Goal: Task Accomplishment & Management: Manage account settings

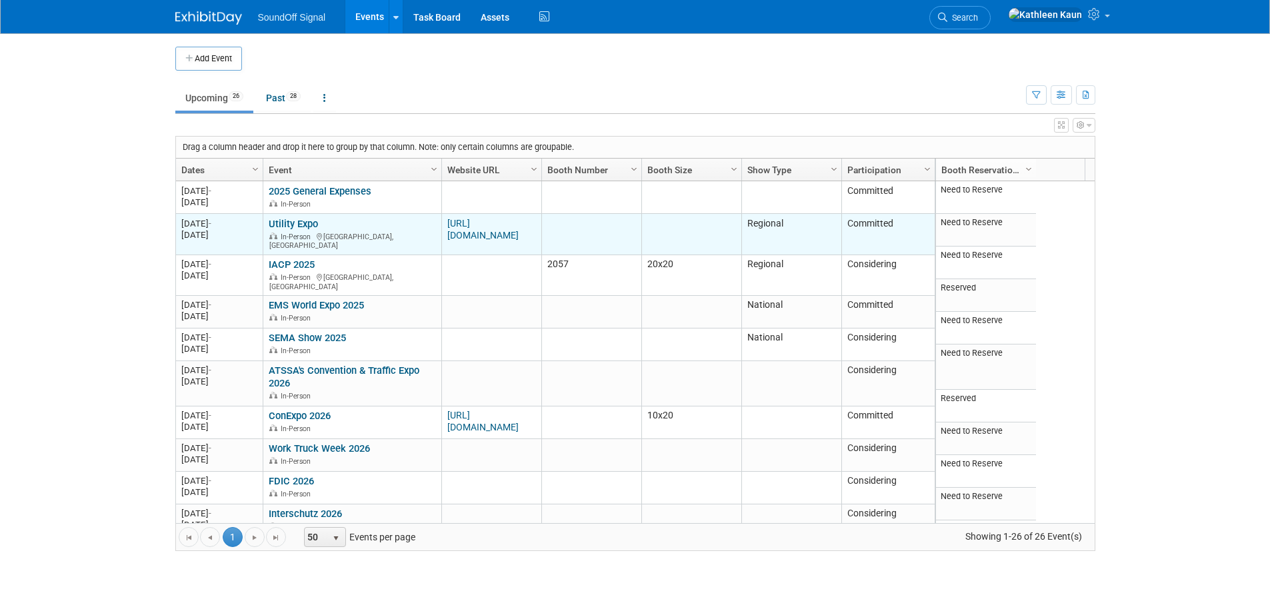
click at [287, 222] on link "Utility Expo" at bounding box center [293, 224] width 49 height 12
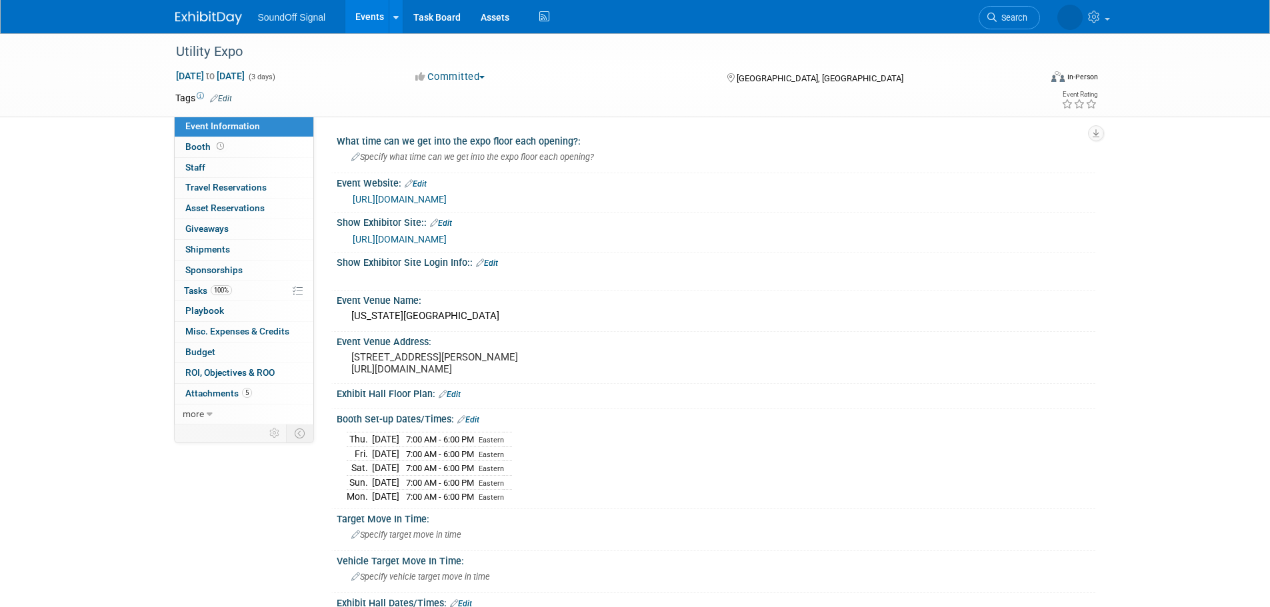
select select "Regional"
select select "Amber"
click at [229, 372] on span "ROI, Objectives & ROO 0" at bounding box center [229, 372] width 89 height 11
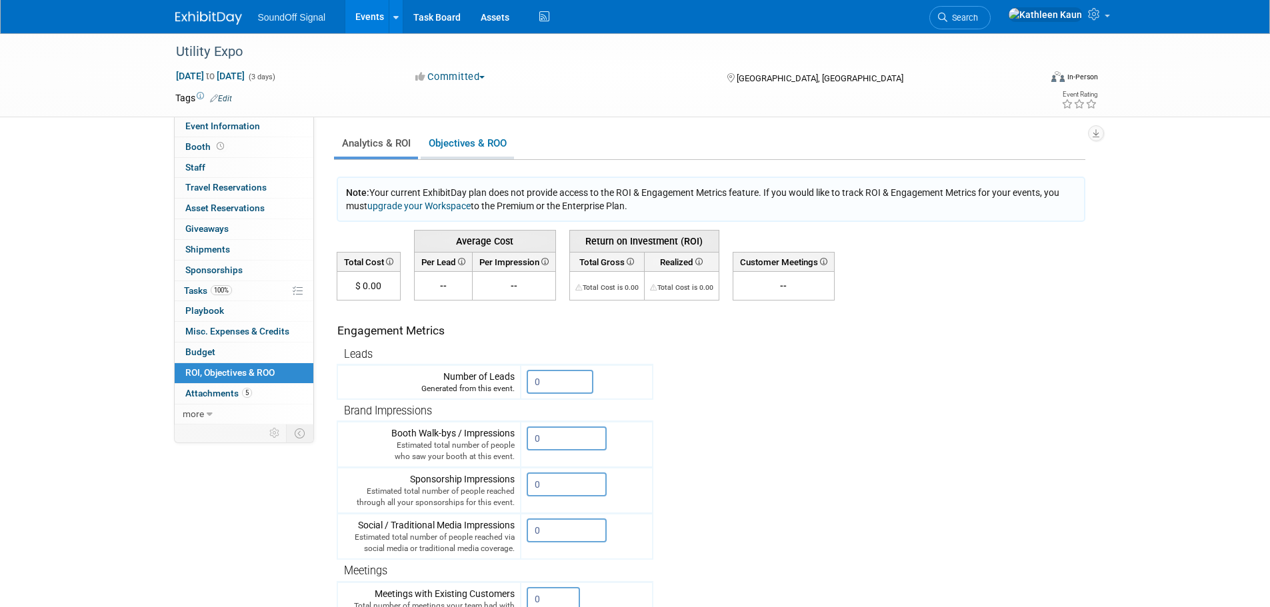
click at [447, 141] on link "Objectives & ROO 0" at bounding box center [467, 144] width 93 height 26
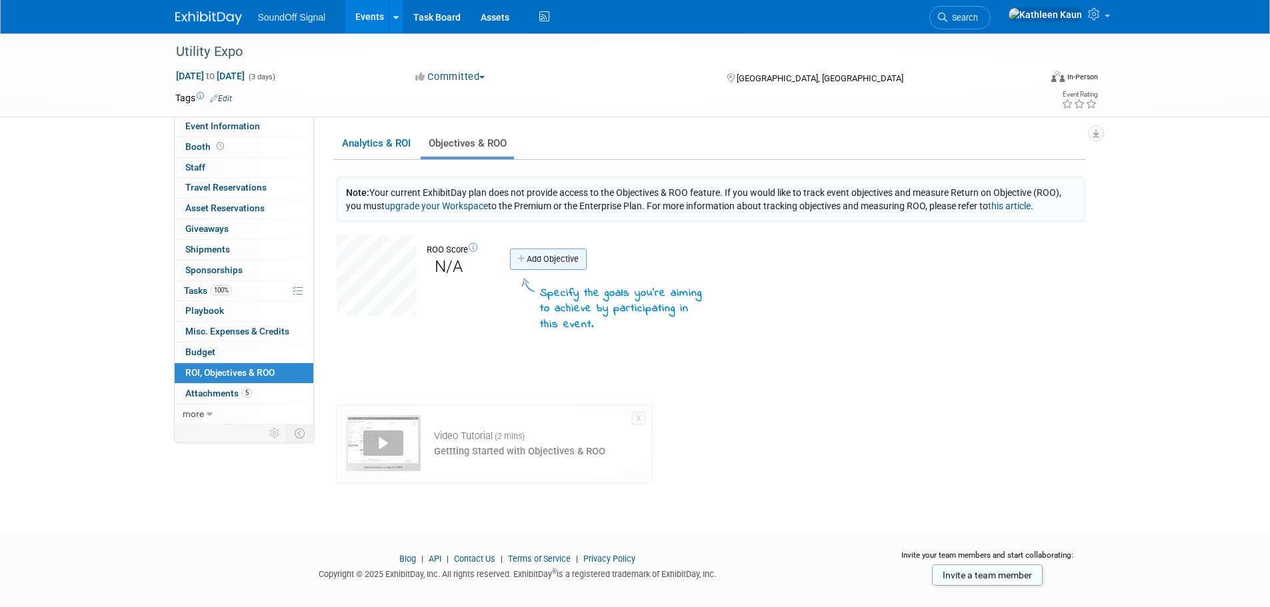
click at [527, 262] on link "Add Objective" at bounding box center [548, 259] width 77 height 21
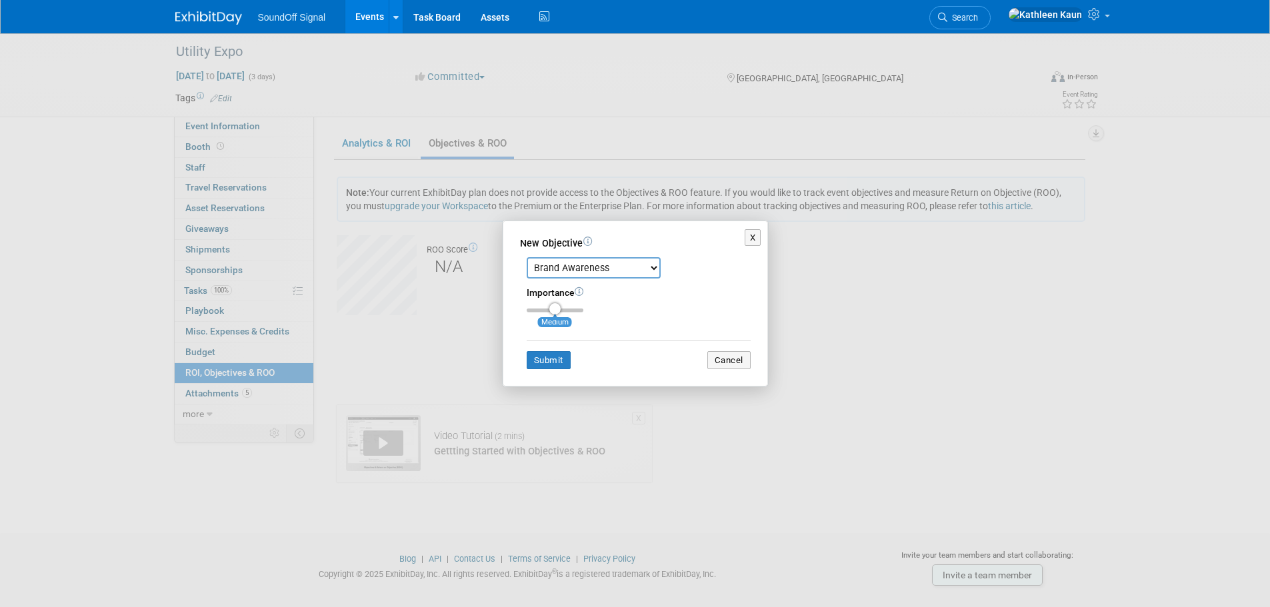
click at [607, 267] on select "Brand Awareness Competition Research Customer Retention Feedback Collection Lea…" at bounding box center [594, 267] width 134 height 21
click at [527, 257] on select "Brand Awareness Competition Research Customer Retention Feedback Collection Lea…" at bounding box center [594, 267] width 134 height 21
click at [536, 360] on button "Submit" at bounding box center [549, 360] width 44 height 19
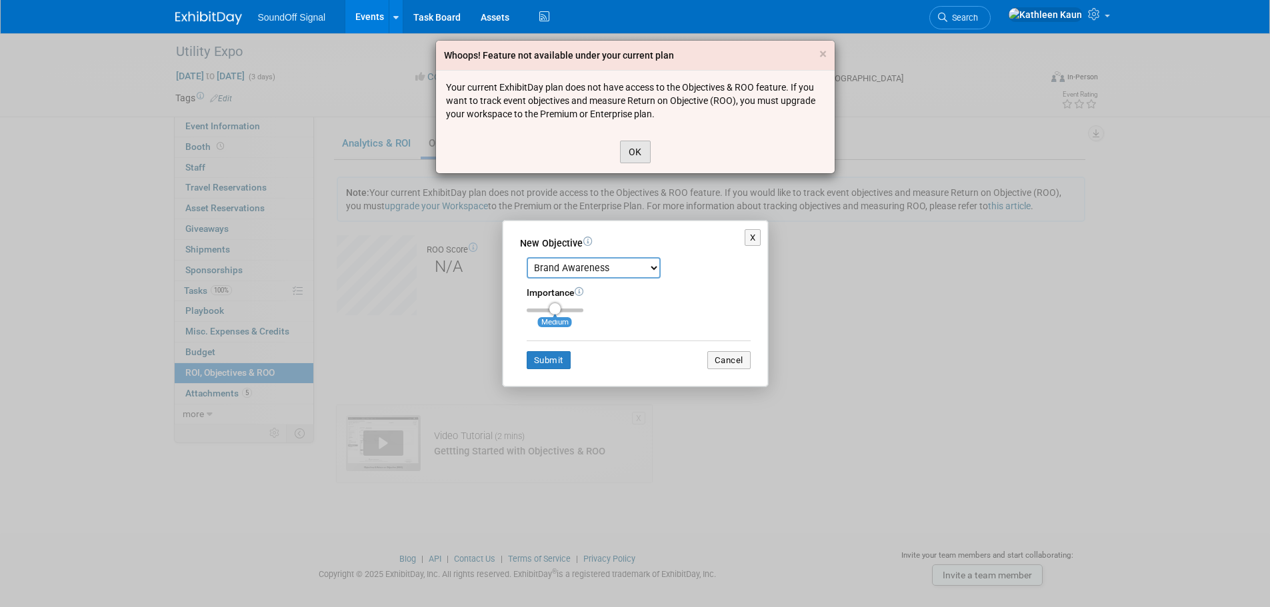
click at [635, 149] on button "OK" at bounding box center [635, 152] width 31 height 23
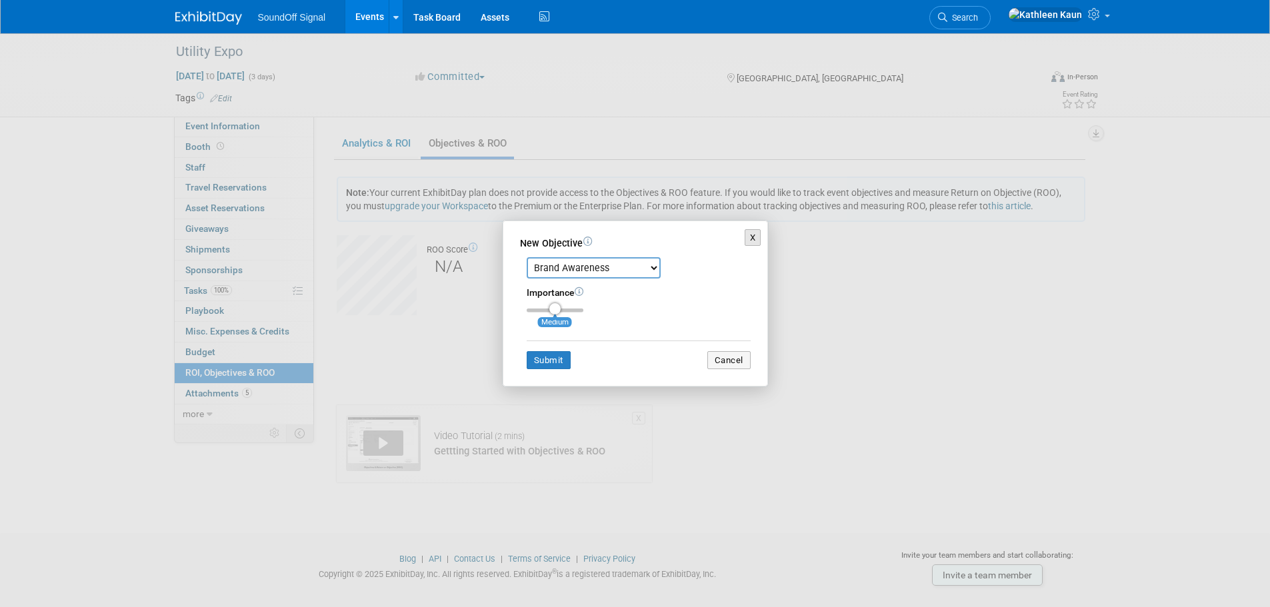
click at [753, 233] on button "X" at bounding box center [753, 237] width 17 height 17
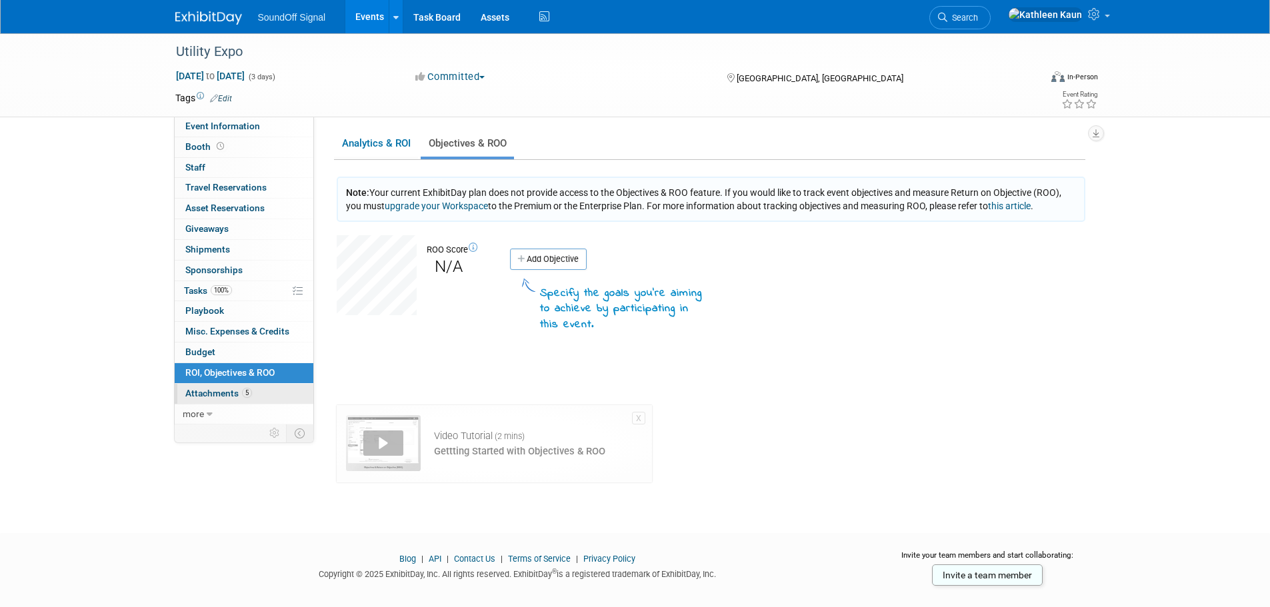
click at [222, 397] on span "Attachments 5" at bounding box center [218, 393] width 67 height 11
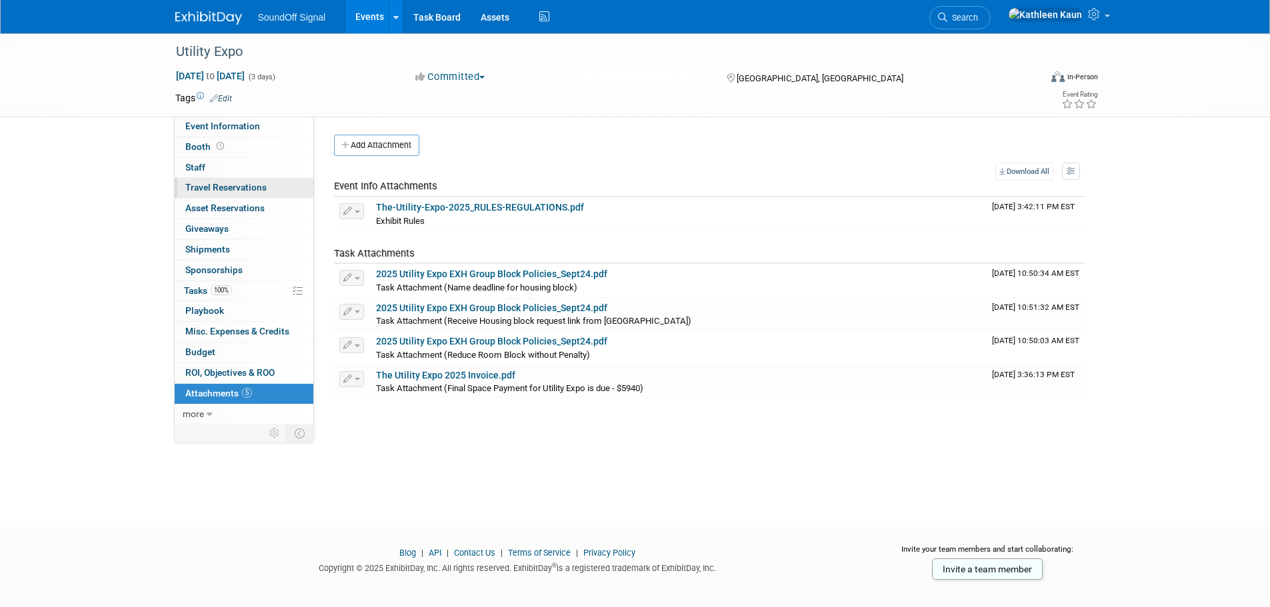
click at [221, 188] on span "Travel Reservations 0" at bounding box center [225, 187] width 81 height 11
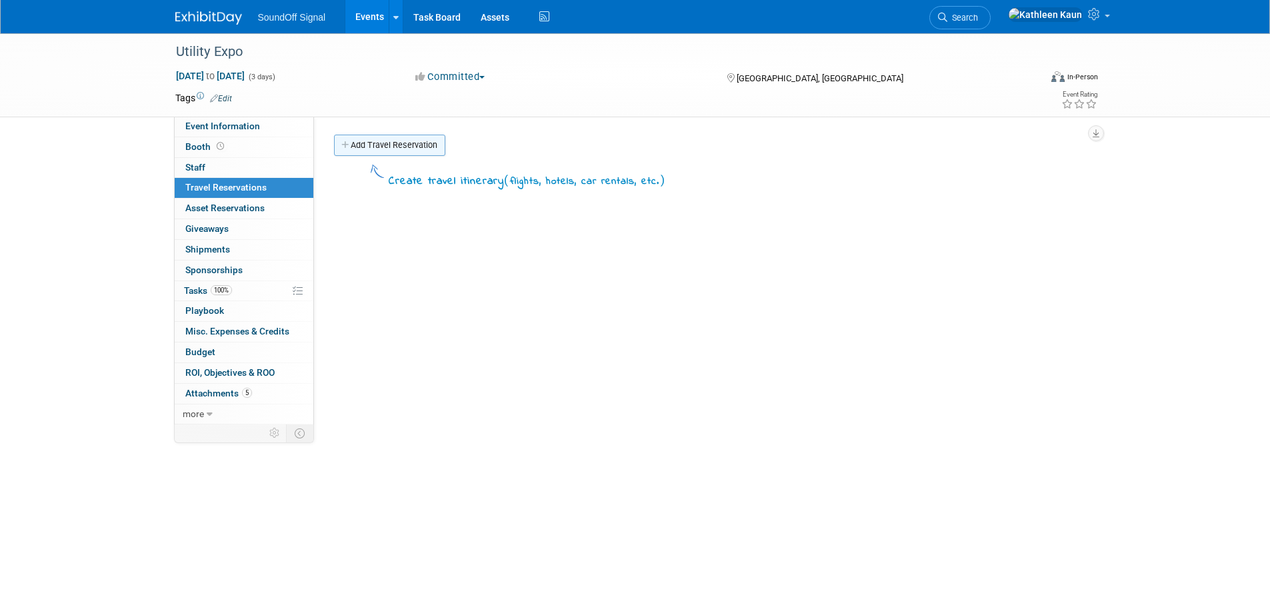
click at [432, 140] on link "Add Travel Reservation" at bounding box center [389, 145] width 111 height 21
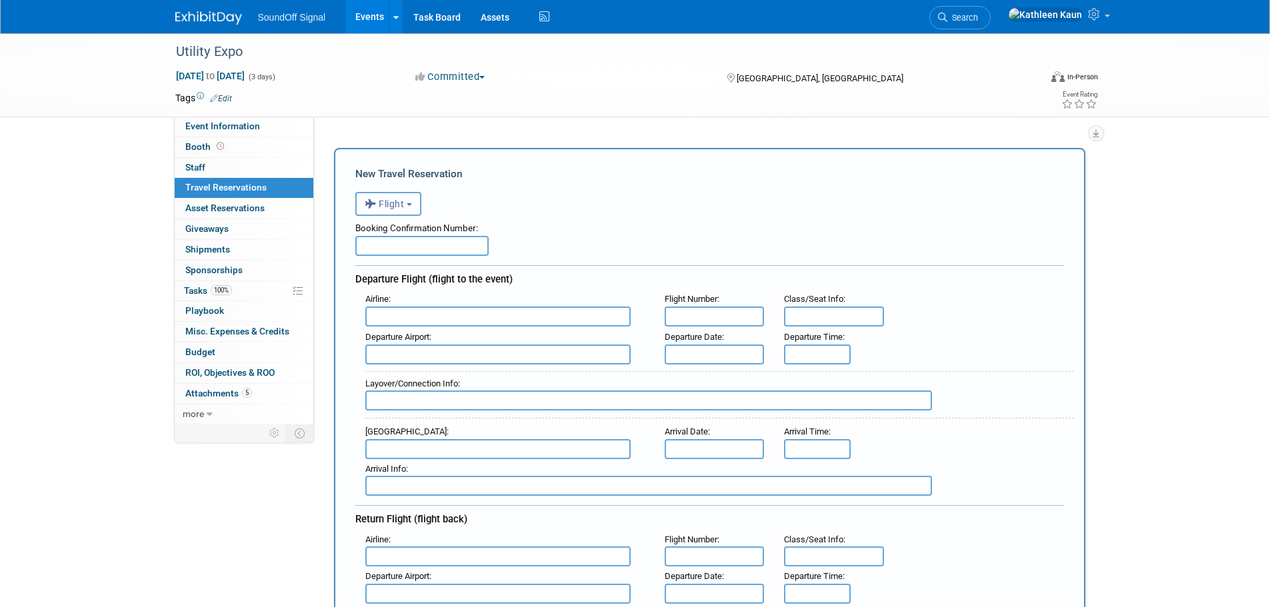
click at [387, 201] on span "Flight" at bounding box center [385, 204] width 40 height 11
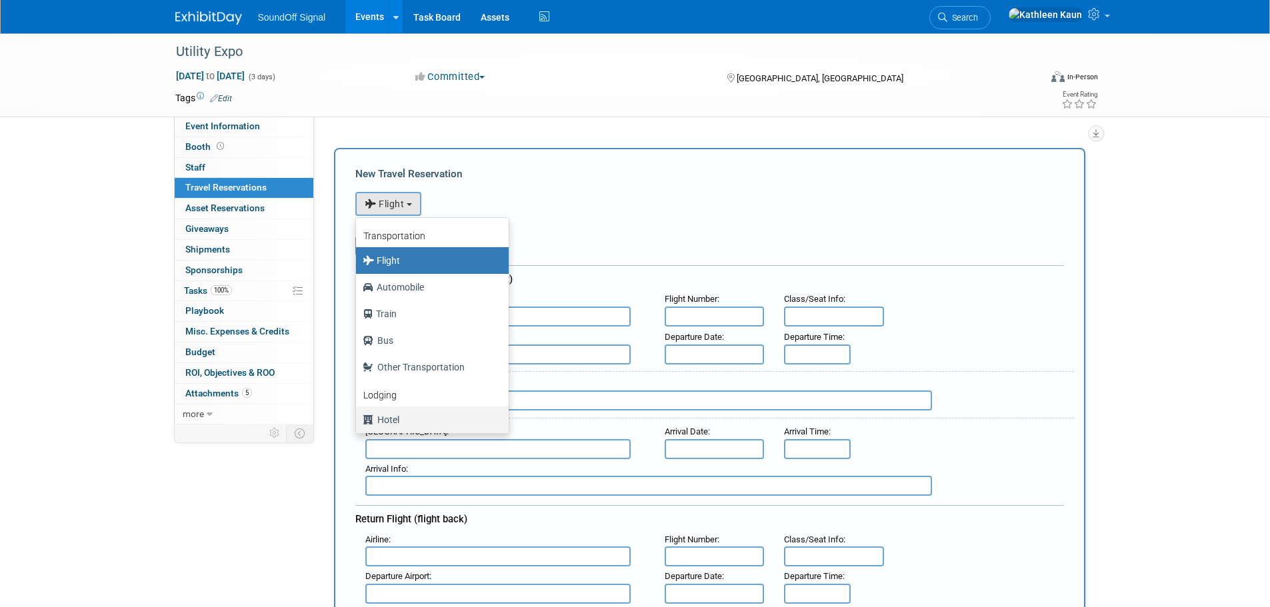
click at [398, 417] on label "Hotel" at bounding box center [429, 419] width 133 height 21
click at [358, 417] on input "Hotel" at bounding box center [353, 418] width 9 height 9
select select "6"
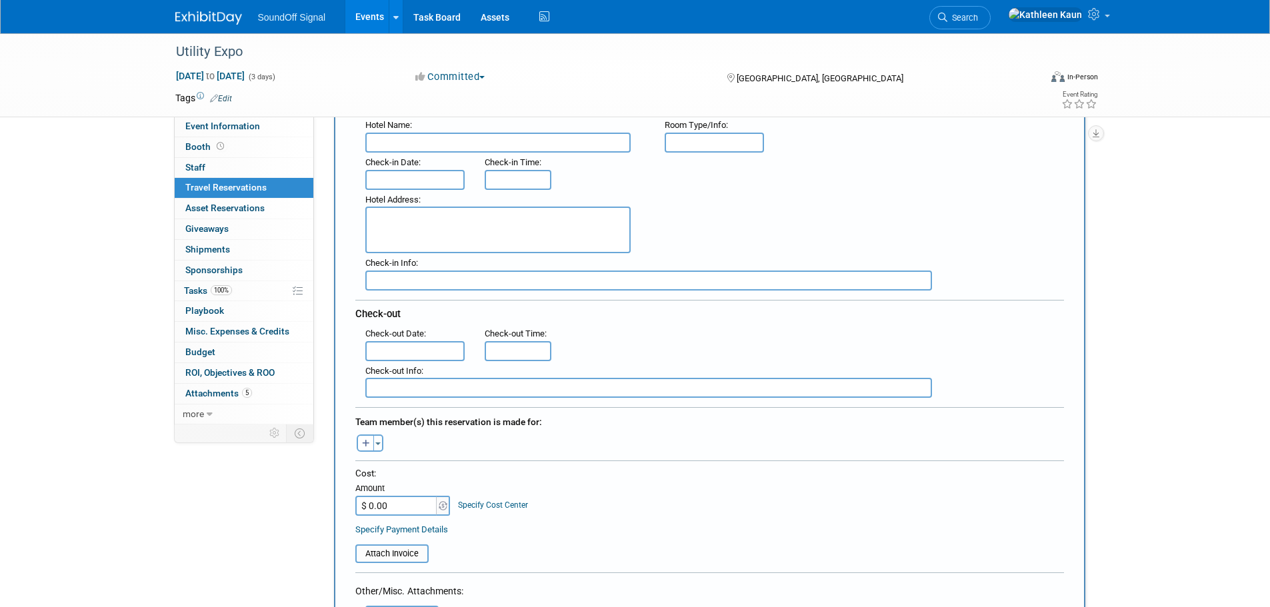
scroll to position [67, 0]
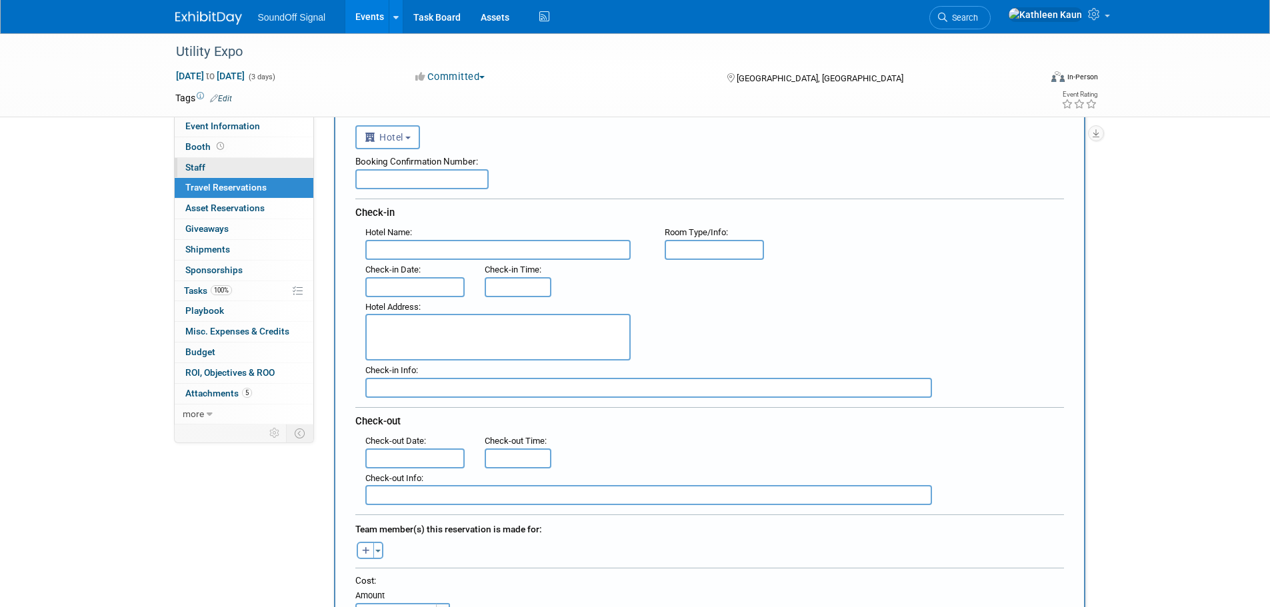
click at [207, 159] on link "0 Staff 0" at bounding box center [244, 168] width 139 height 20
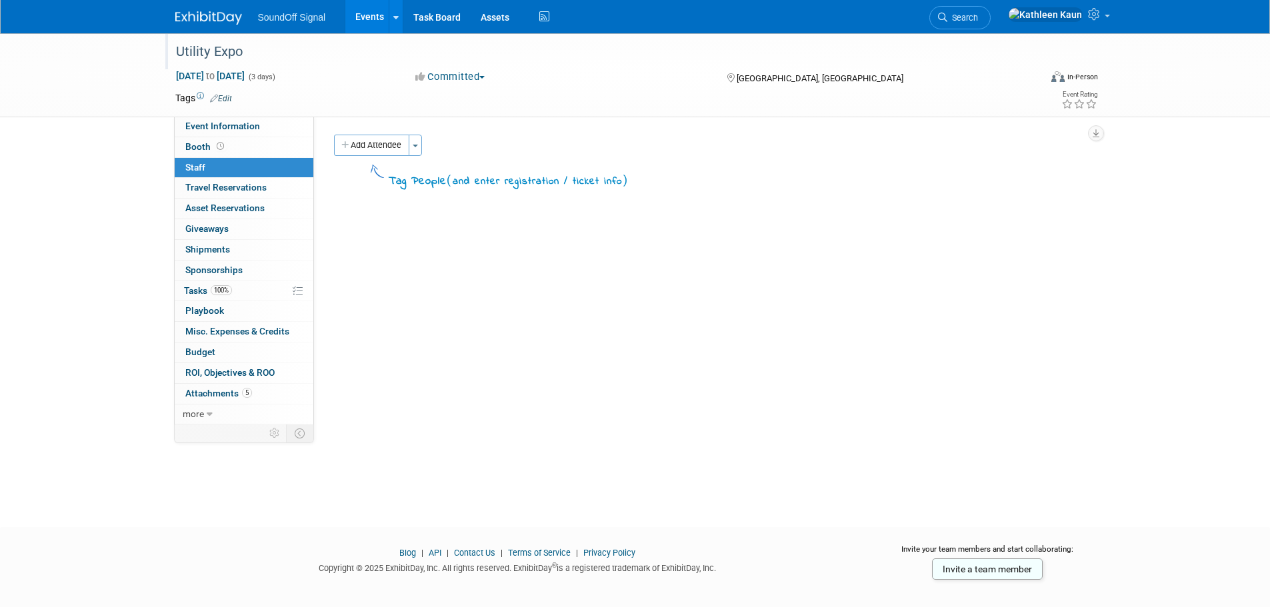
click at [203, 50] on div "Utility Expo" at bounding box center [595, 52] width 849 height 24
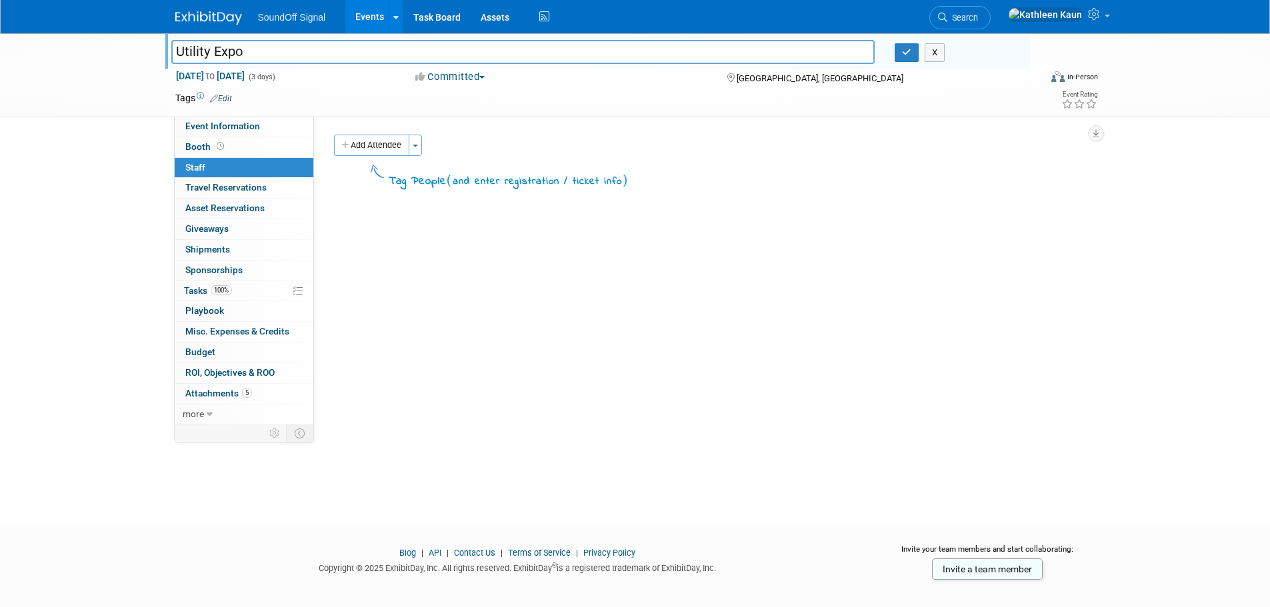
click at [379, 252] on div "What time can we get into the expo floor each opening?: Specify what time can w…" at bounding box center [704, 271] width 781 height 308
click at [288, 11] on li "SoundOff Signal" at bounding box center [301, 12] width 87 height 19
click at [301, 18] on span "SoundOff Signal" at bounding box center [292, 17] width 68 height 11
click at [436, 16] on link "Task Board" at bounding box center [436, 16] width 67 height 33
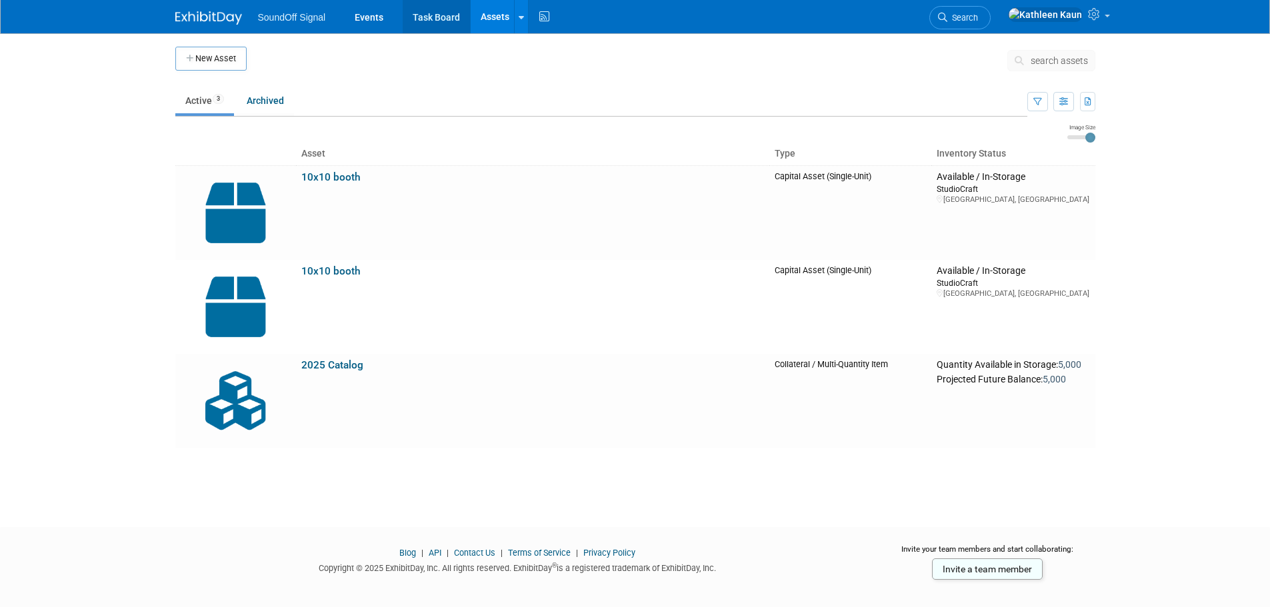
click at [436, 12] on link "Task Board" at bounding box center [436, 16] width 67 height 33
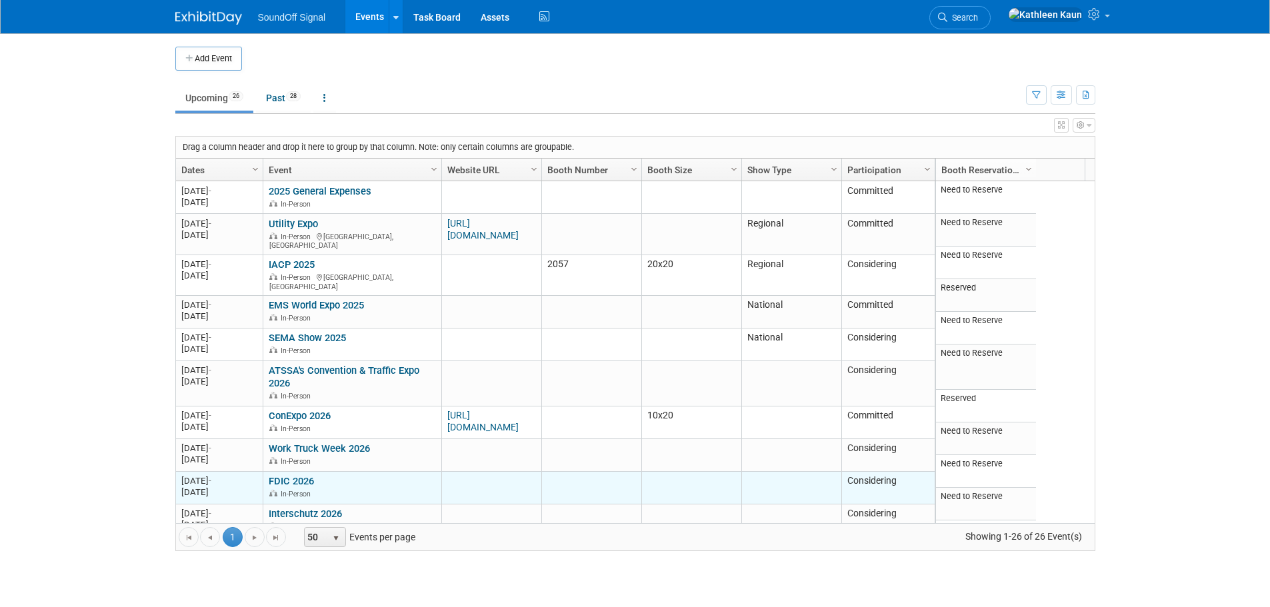
click at [303, 475] on link "FDIC 2026" at bounding box center [291, 481] width 45 height 12
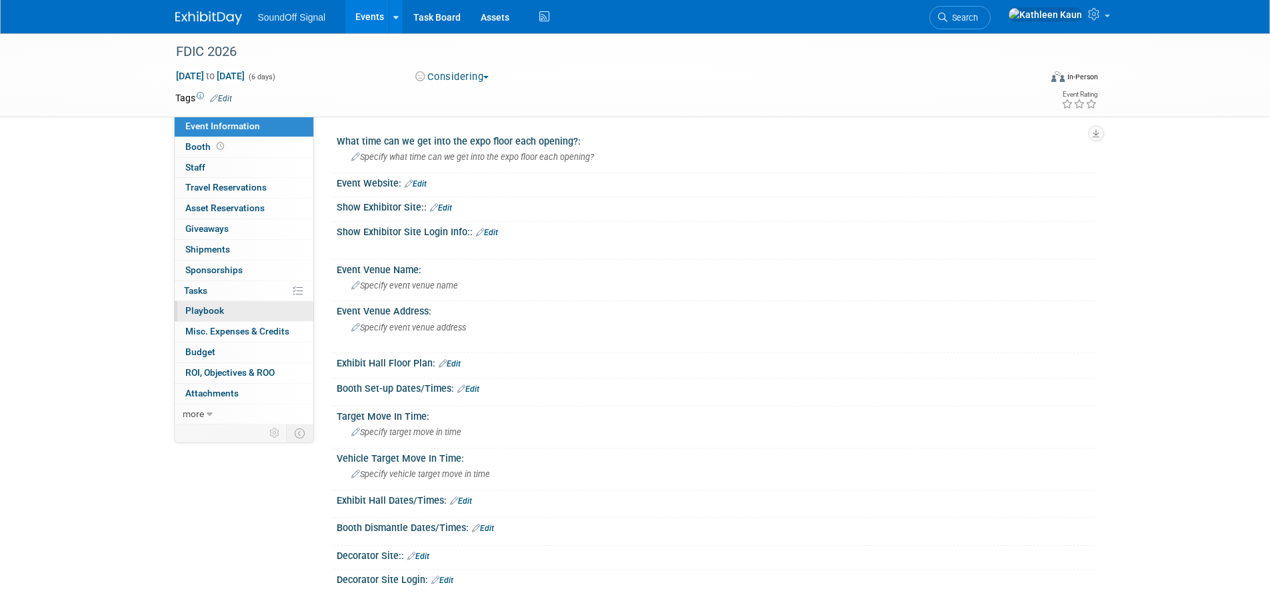
click at [227, 313] on link "0 Playbook 0" at bounding box center [244, 311] width 139 height 20
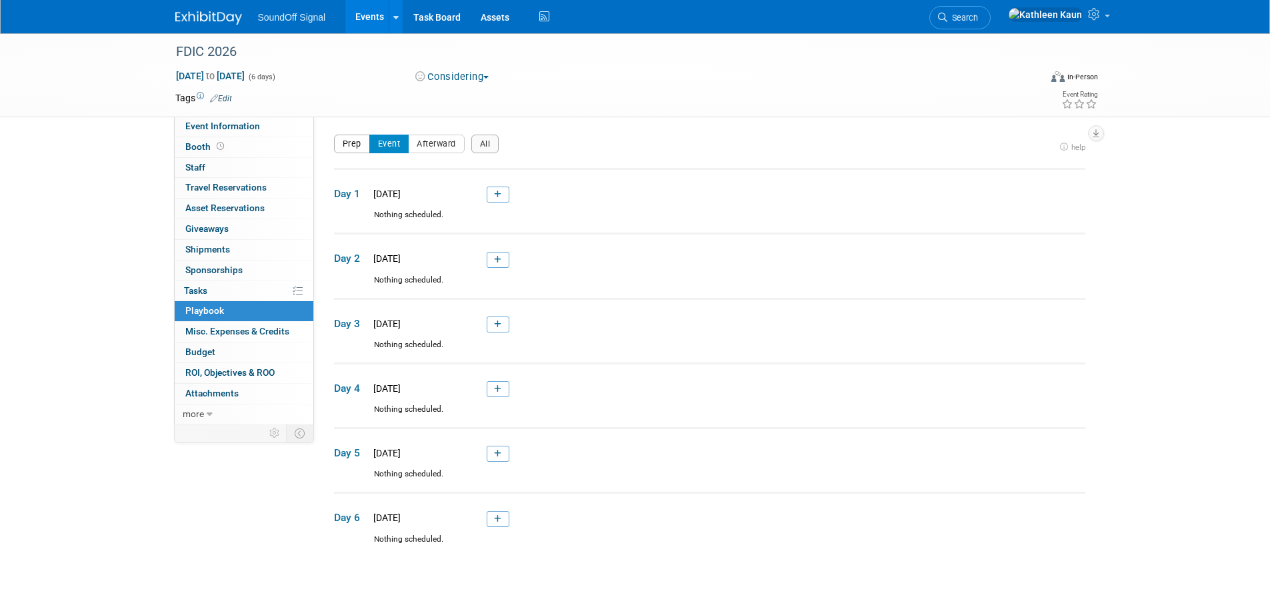
click at [355, 149] on button "Prep" at bounding box center [352, 144] width 36 height 19
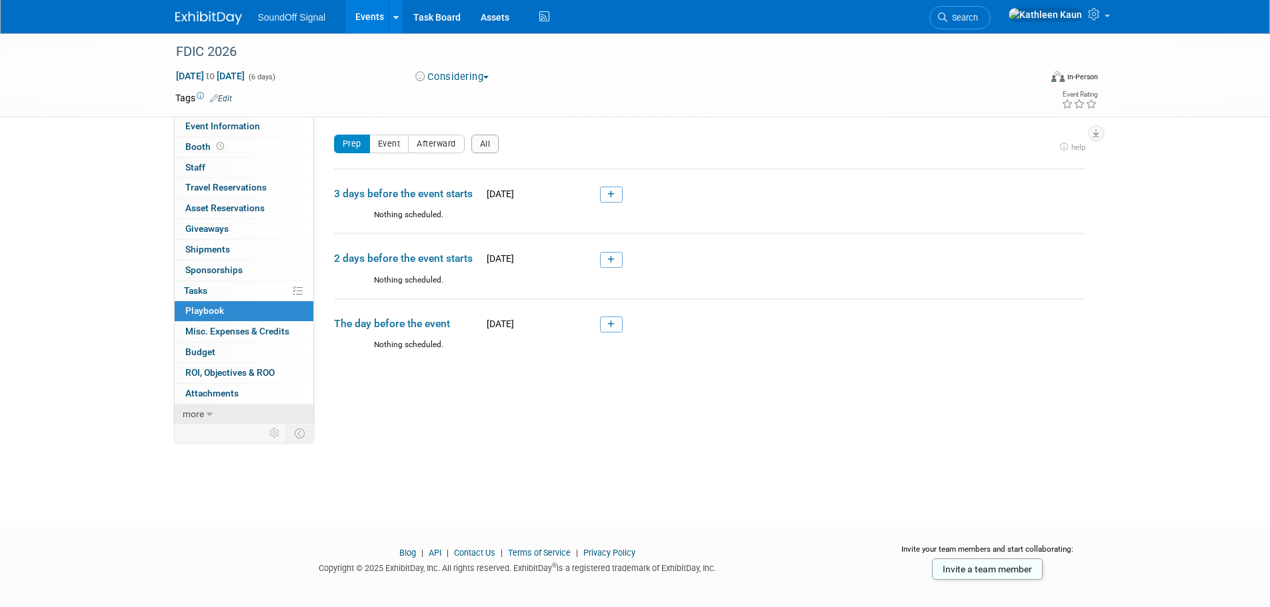
click at [200, 409] on span "more" at bounding box center [193, 414] width 21 height 11
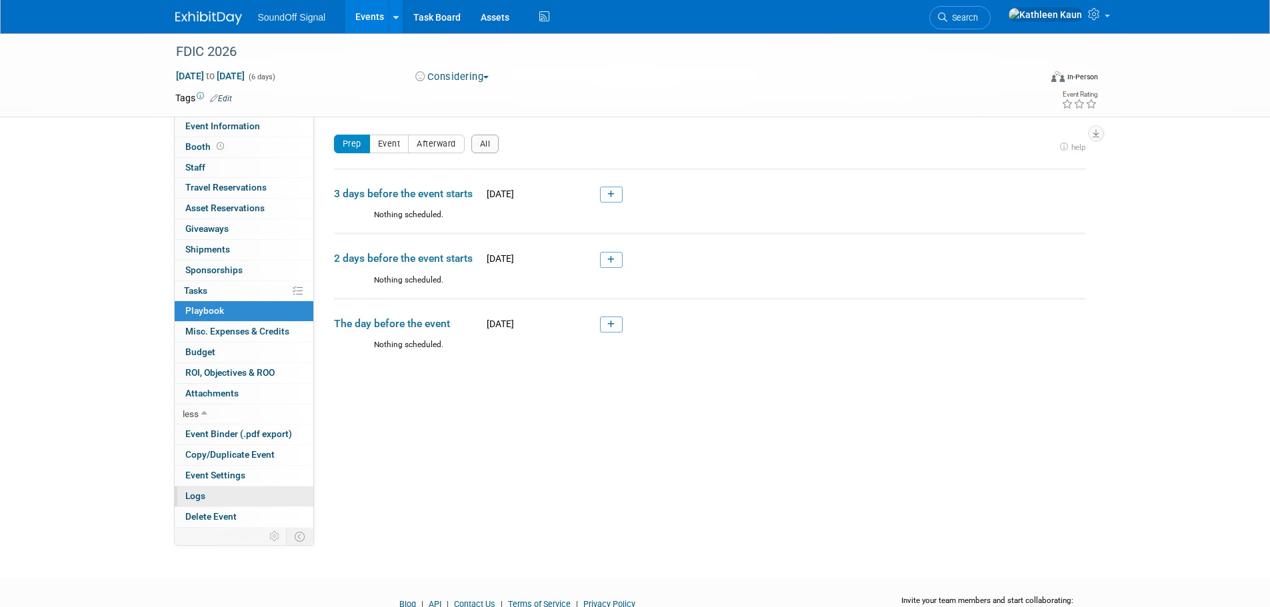
click at [220, 502] on link "Logs" at bounding box center [244, 497] width 139 height 20
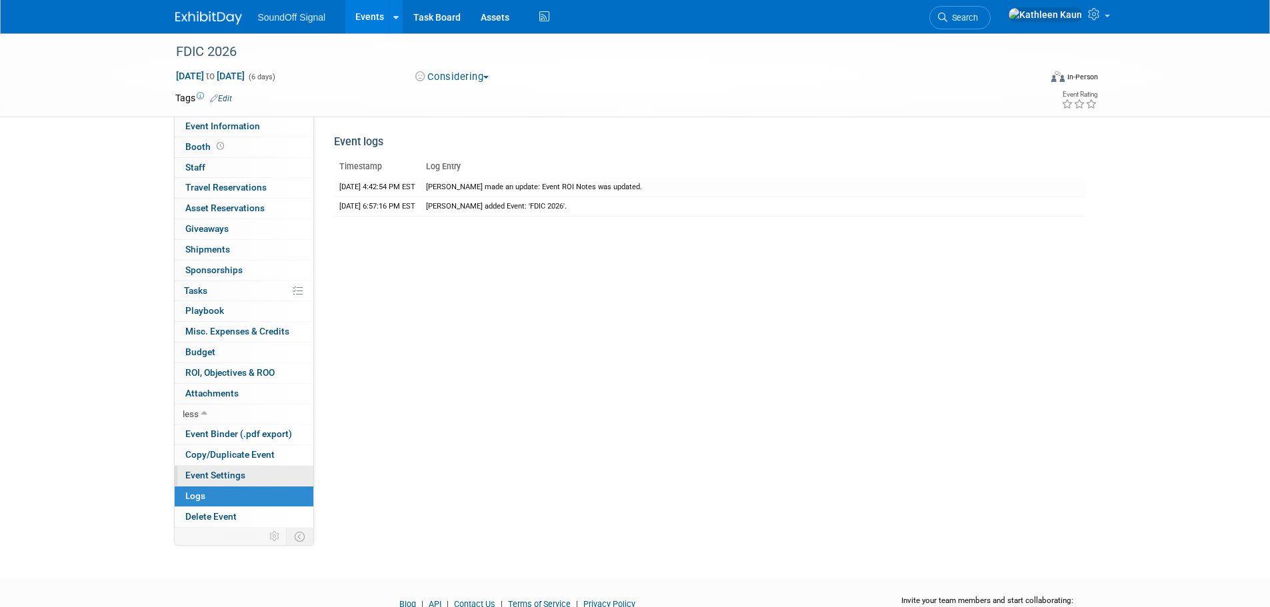
click at [200, 477] on span "Event Settings" at bounding box center [215, 475] width 60 height 11
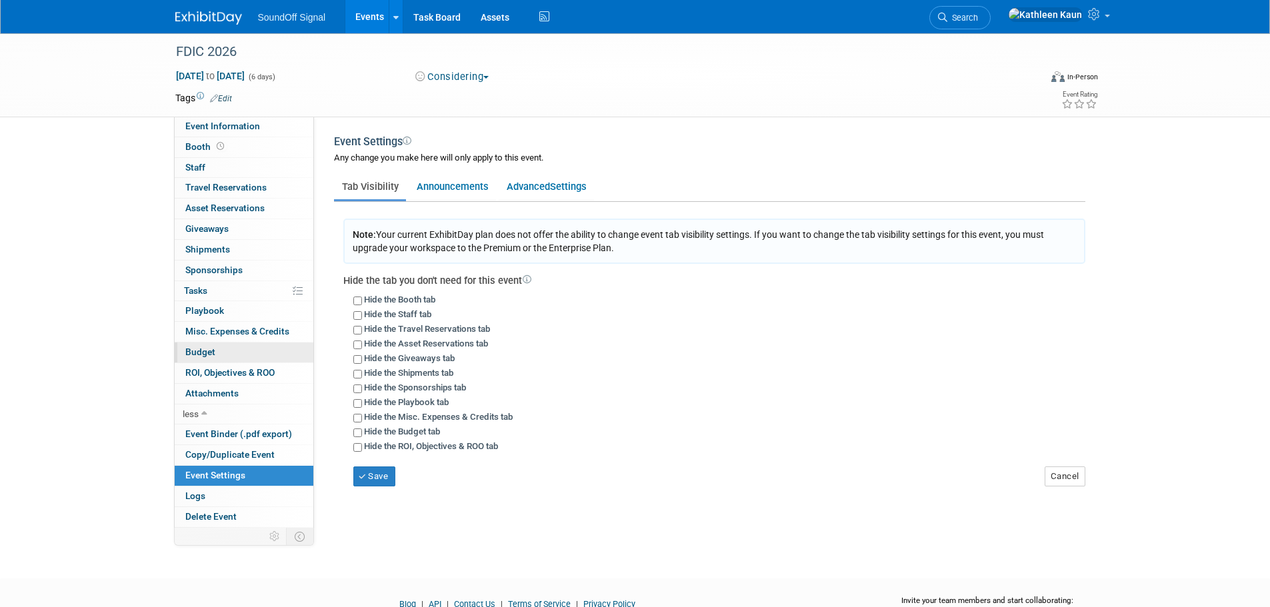
click at [195, 353] on span "Budget" at bounding box center [200, 352] width 30 height 11
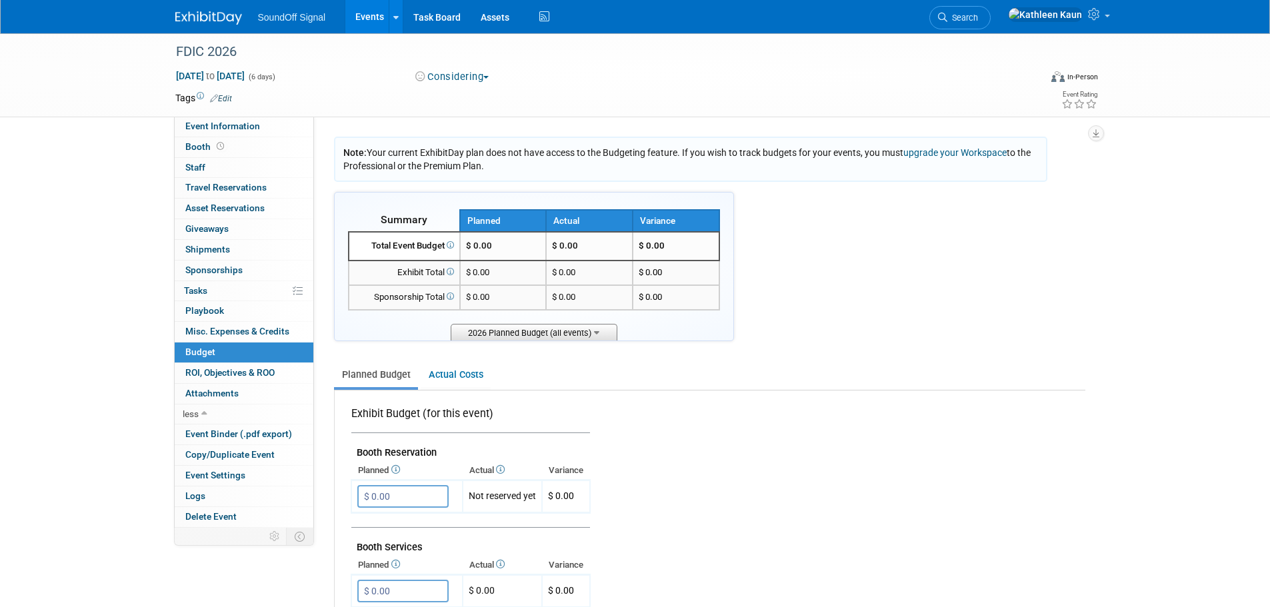
click at [528, 337] on span "2026 Planned Budget (all events)" at bounding box center [534, 332] width 167 height 17
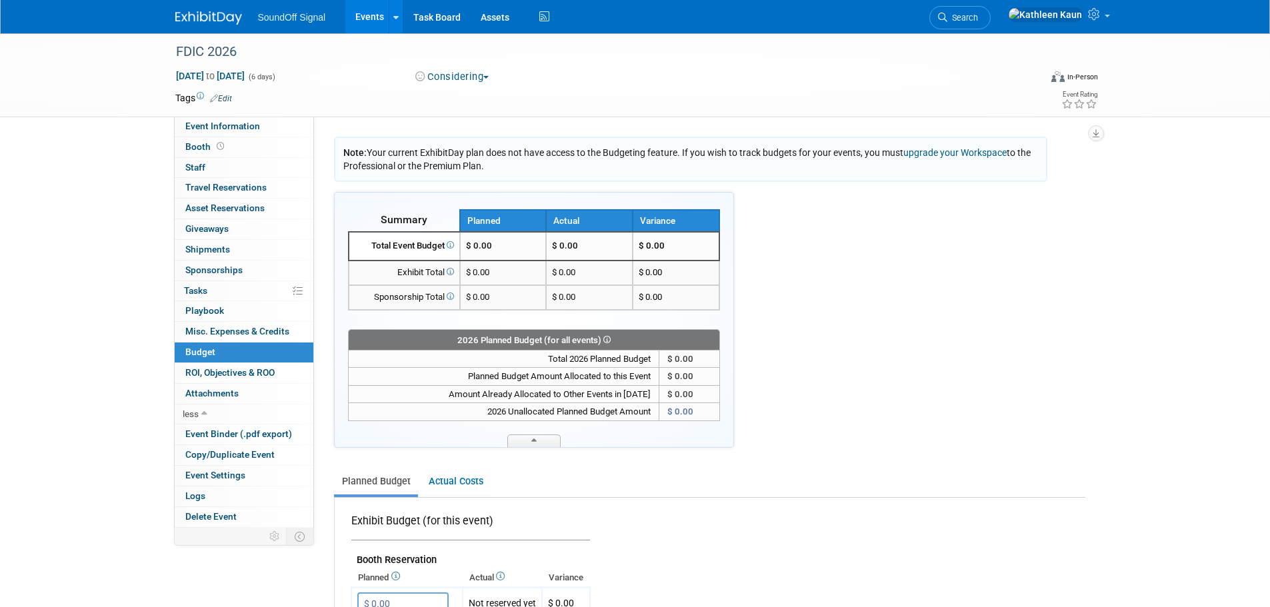
click at [609, 337] on icon at bounding box center [605, 339] width 9 height 7
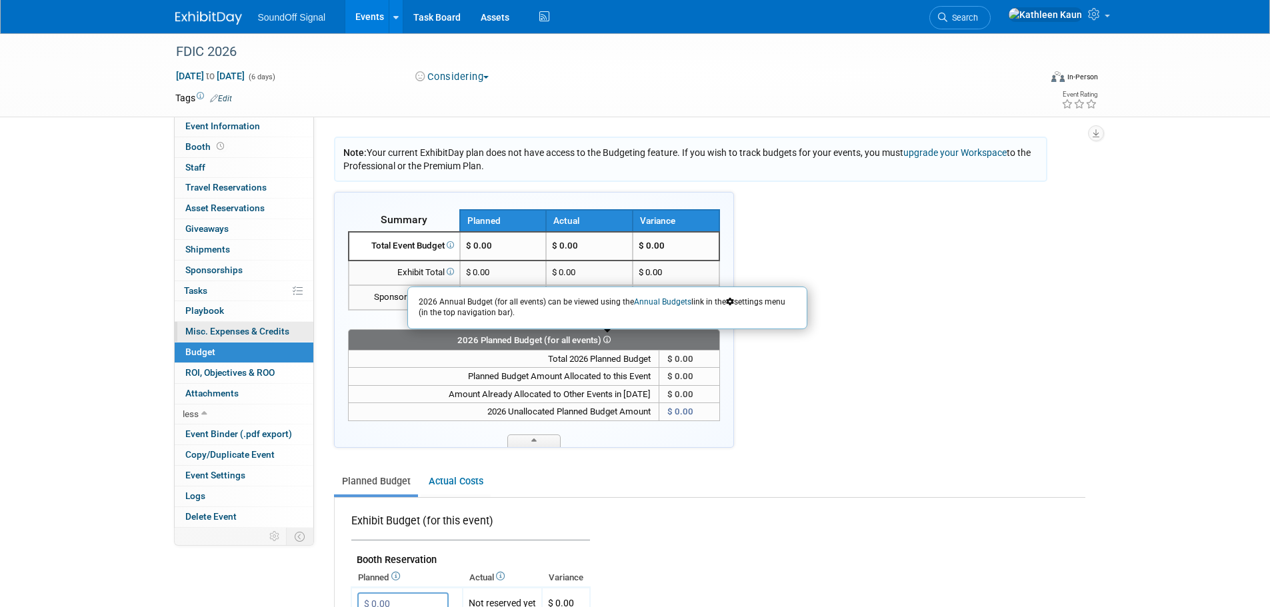
click at [223, 332] on span "Misc. Expenses & Credits 0" at bounding box center [237, 331] width 104 height 11
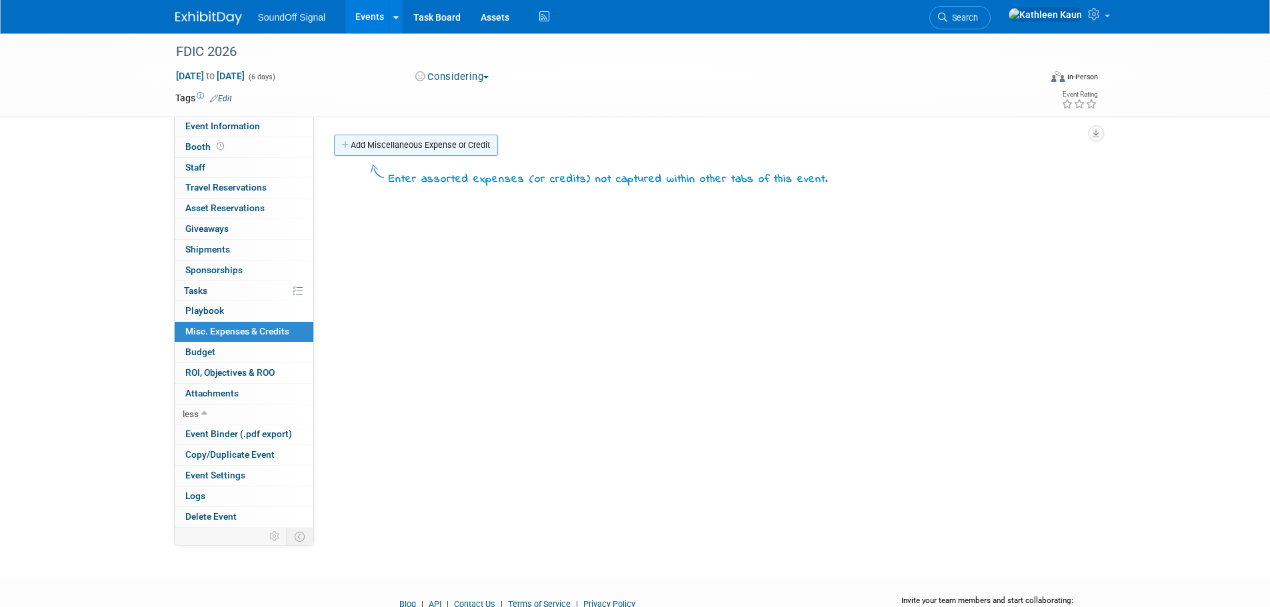
click at [410, 145] on link "Add Miscellaneous Expense or Credit" at bounding box center [416, 145] width 164 height 21
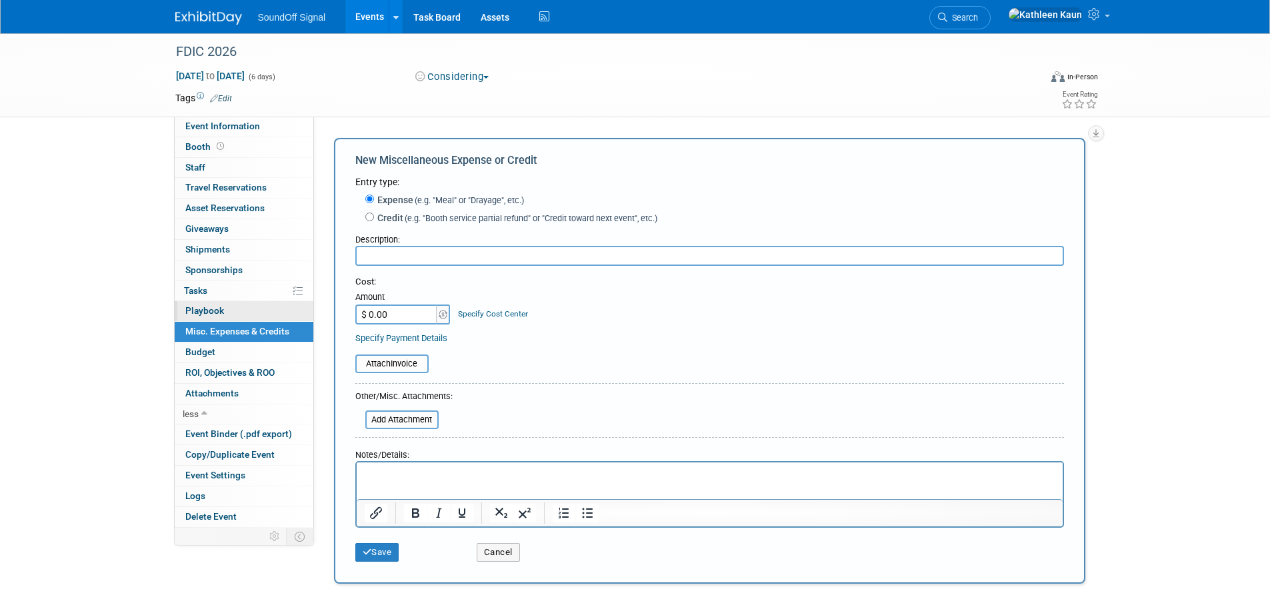
click at [209, 306] on span "Playbook 0" at bounding box center [204, 310] width 39 height 11
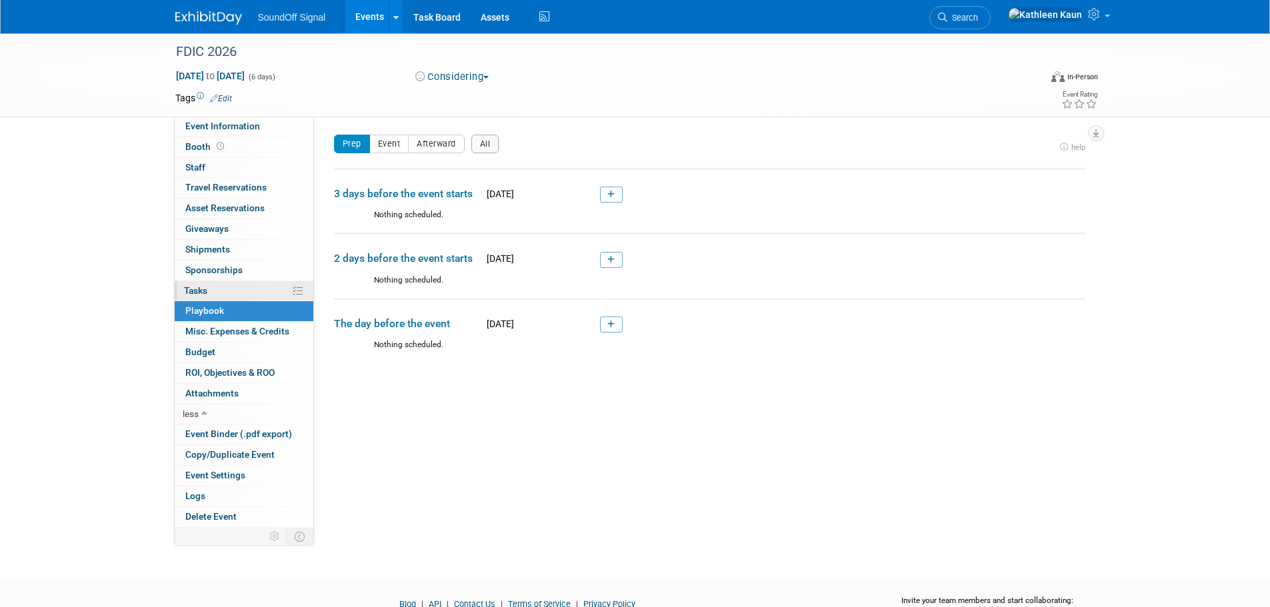
click at [193, 286] on span "Tasks 0%" at bounding box center [195, 290] width 23 height 11
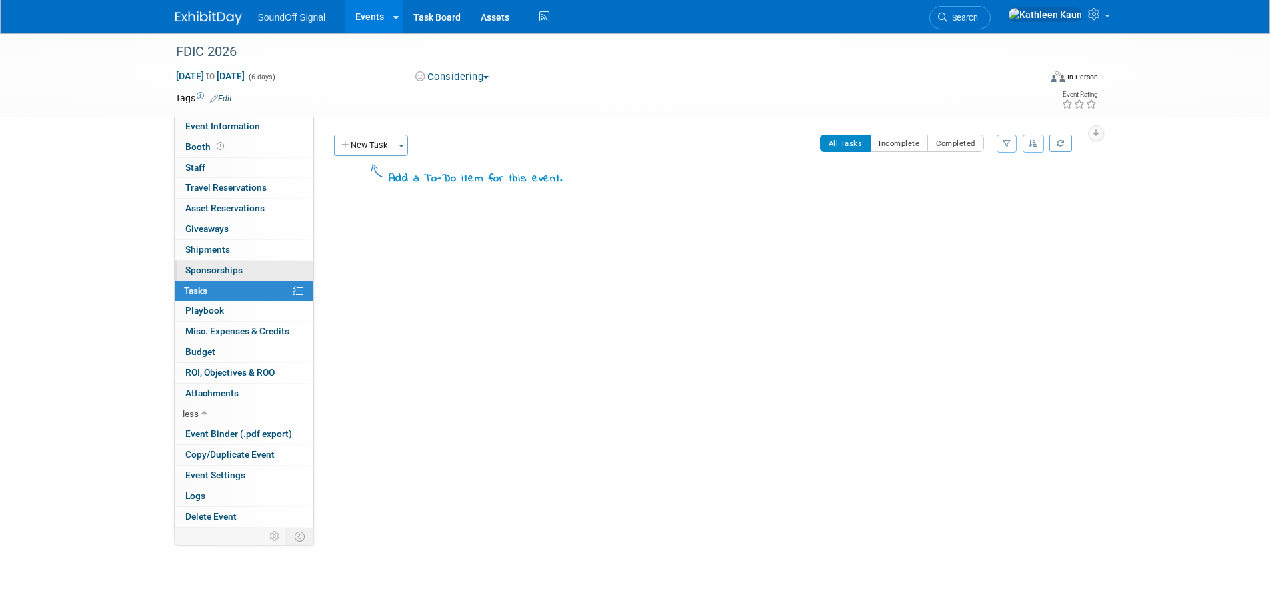
click at [193, 273] on span "Sponsorships 0" at bounding box center [213, 270] width 57 height 11
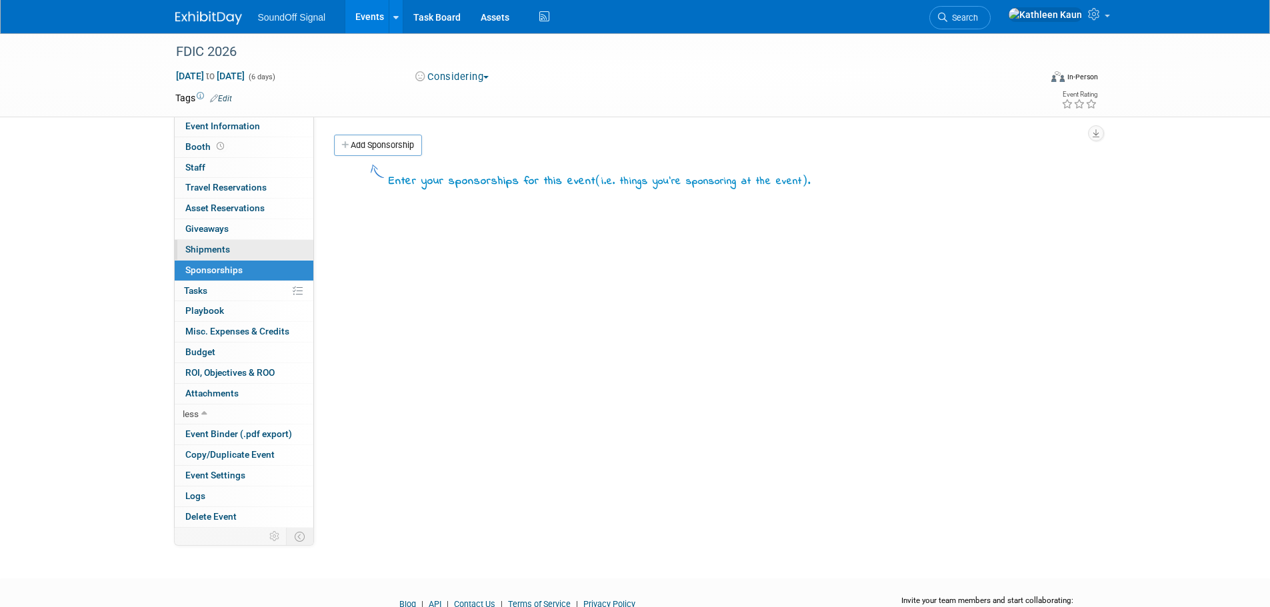
click at [193, 253] on span "Shipments 0" at bounding box center [207, 249] width 45 height 11
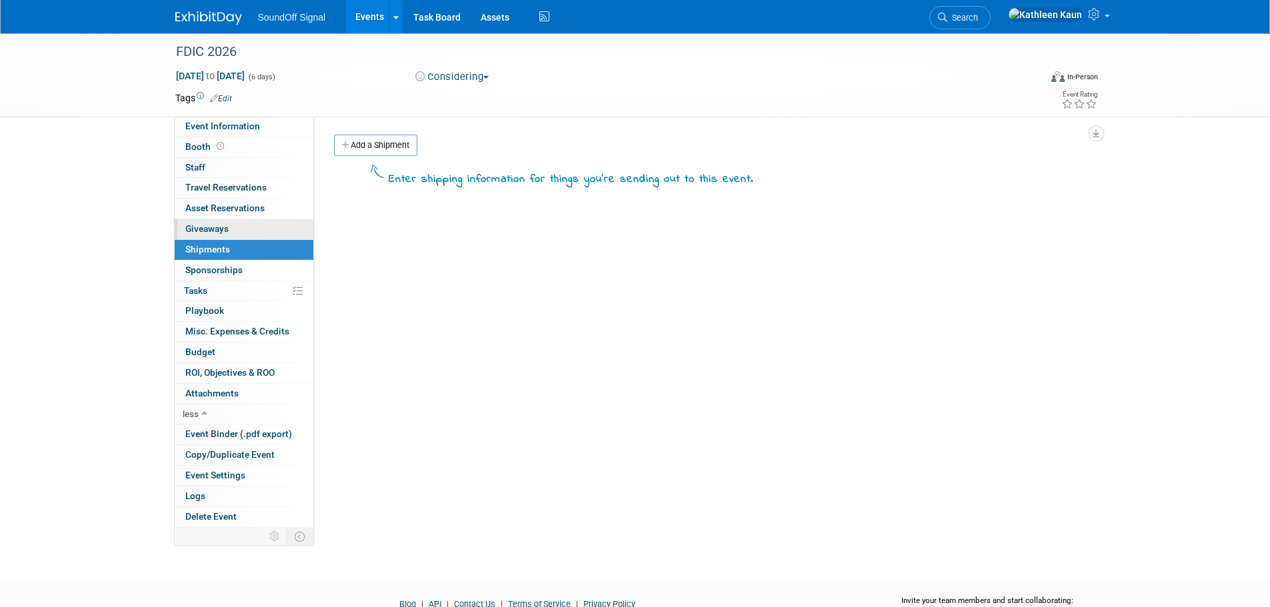
click at [194, 231] on span "Giveaways 0" at bounding box center [206, 228] width 43 height 11
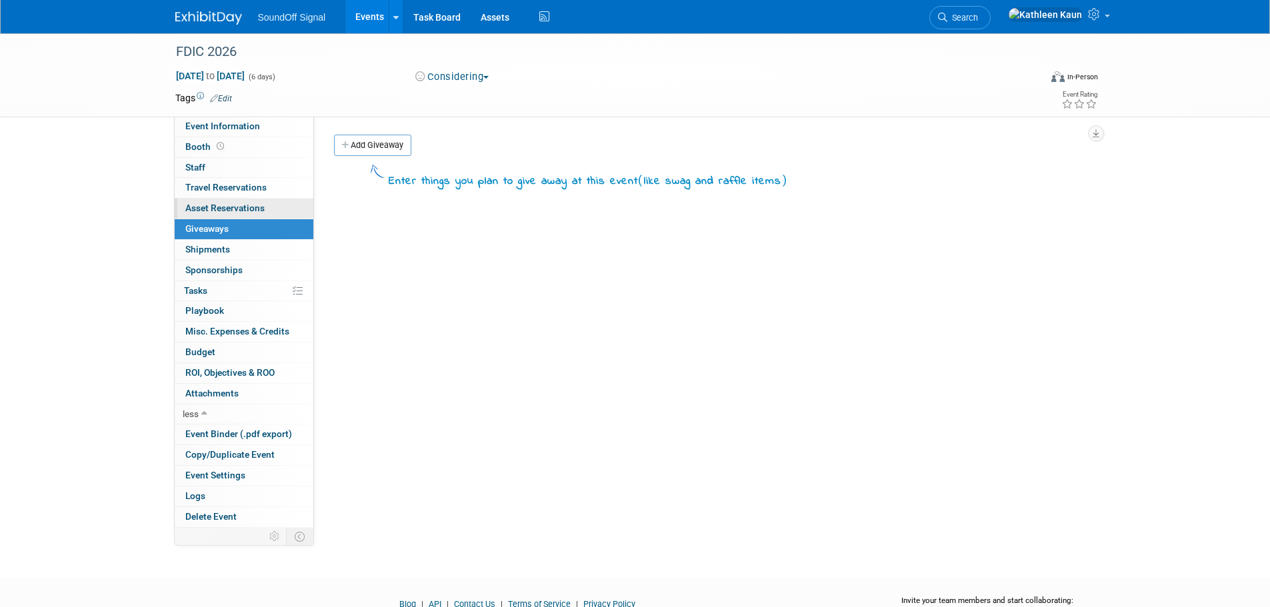
click at [193, 213] on span "Asset Reservations 0" at bounding box center [224, 208] width 79 height 11
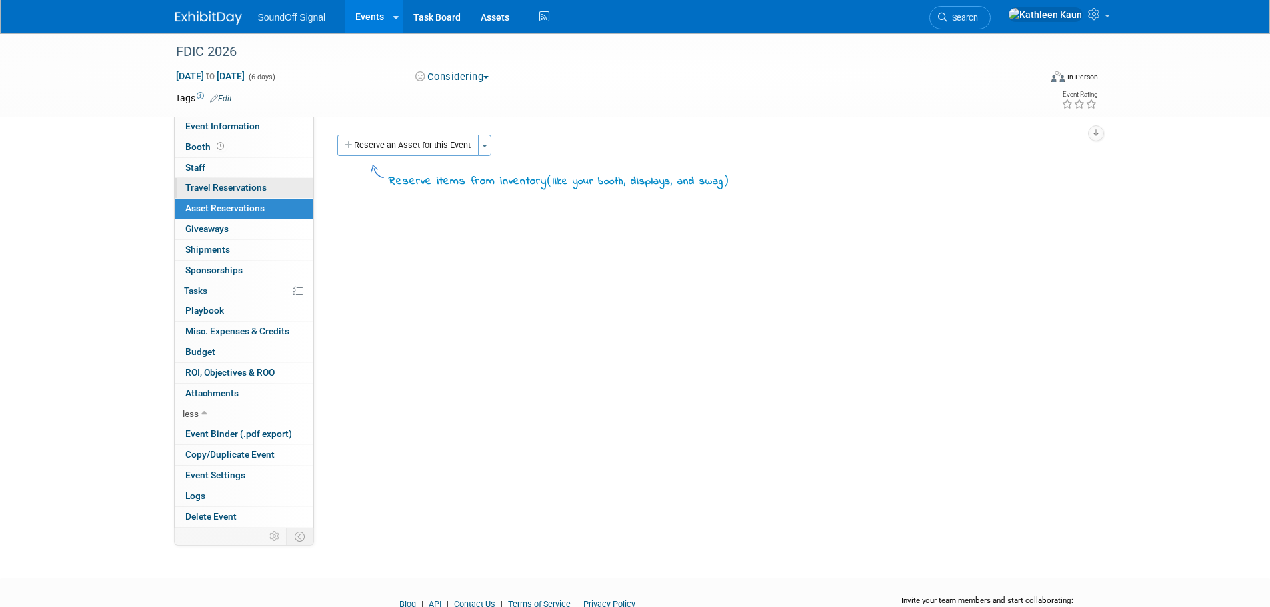
click at [192, 188] on span "Travel Reservations 0" at bounding box center [225, 187] width 81 height 11
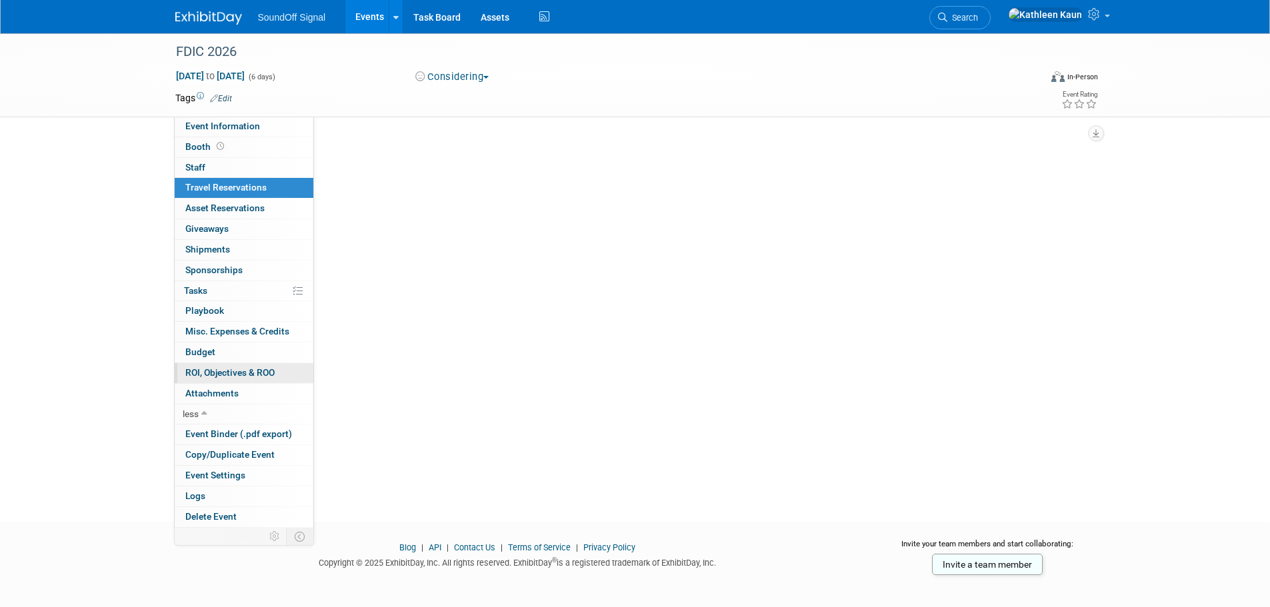
scroll to position [100, 0]
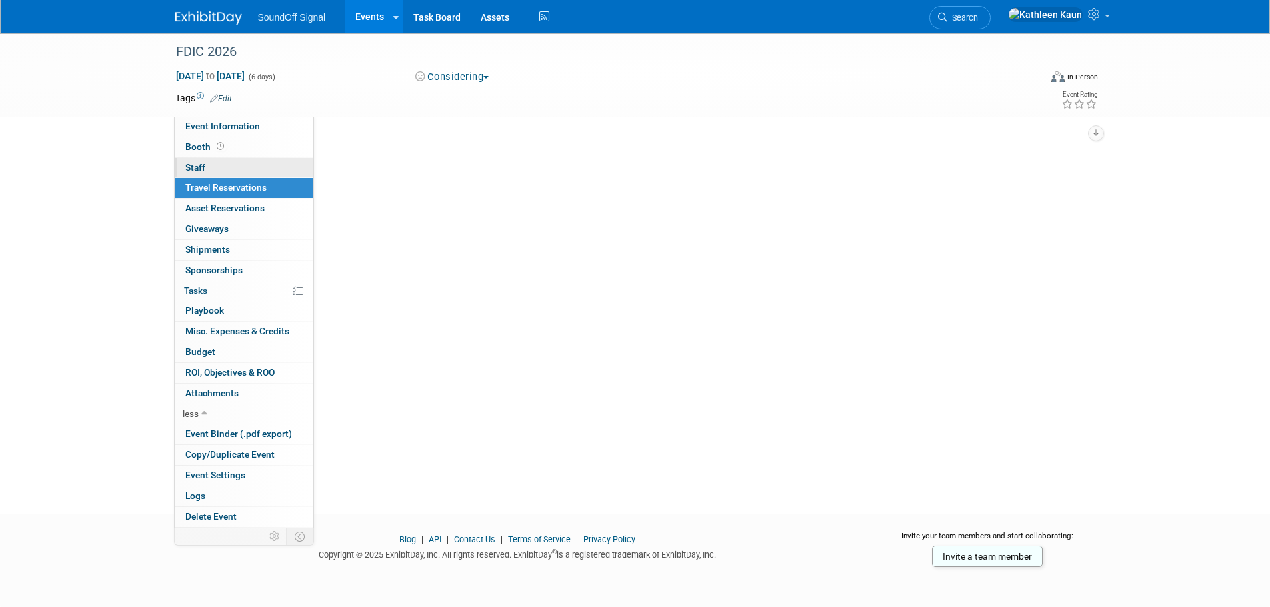
click at [195, 165] on span "Staff 0" at bounding box center [195, 167] width 20 height 11
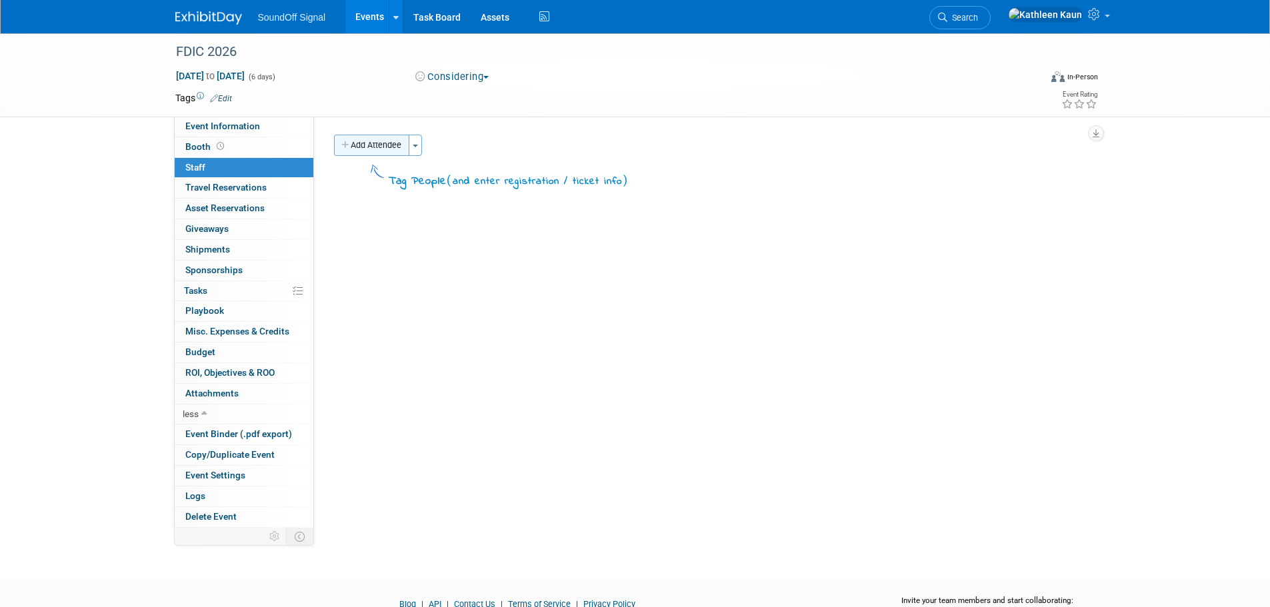
click at [361, 143] on button "Add Attendee" at bounding box center [371, 145] width 75 height 21
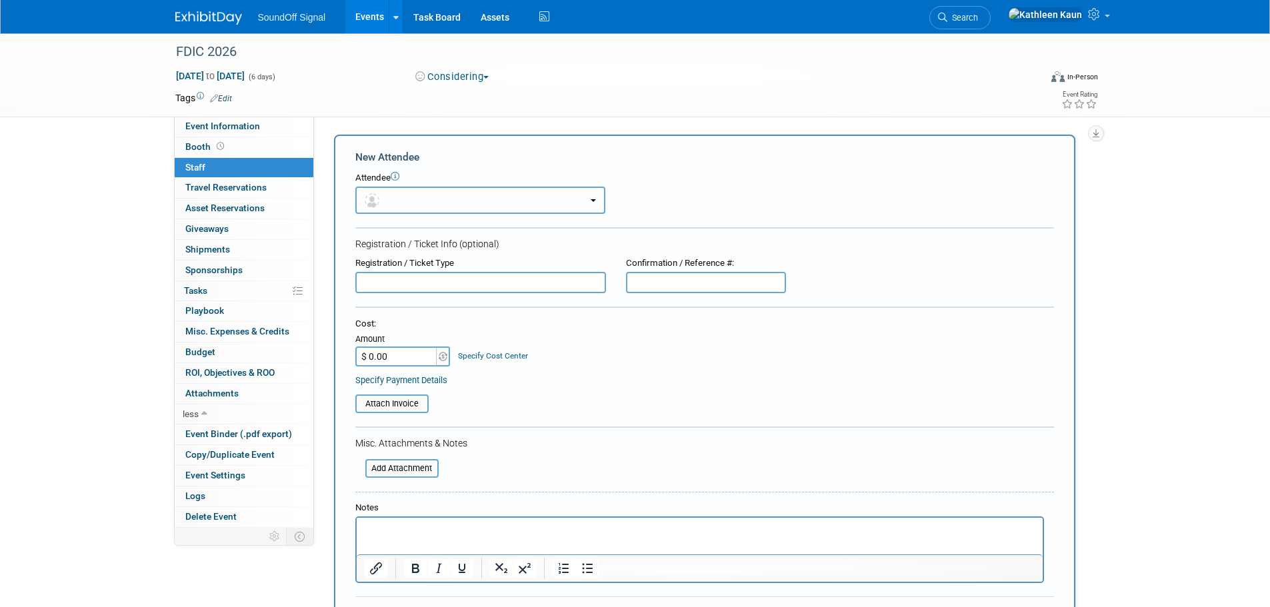
click at [428, 197] on button "button" at bounding box center [480, 200] width 250 height 27
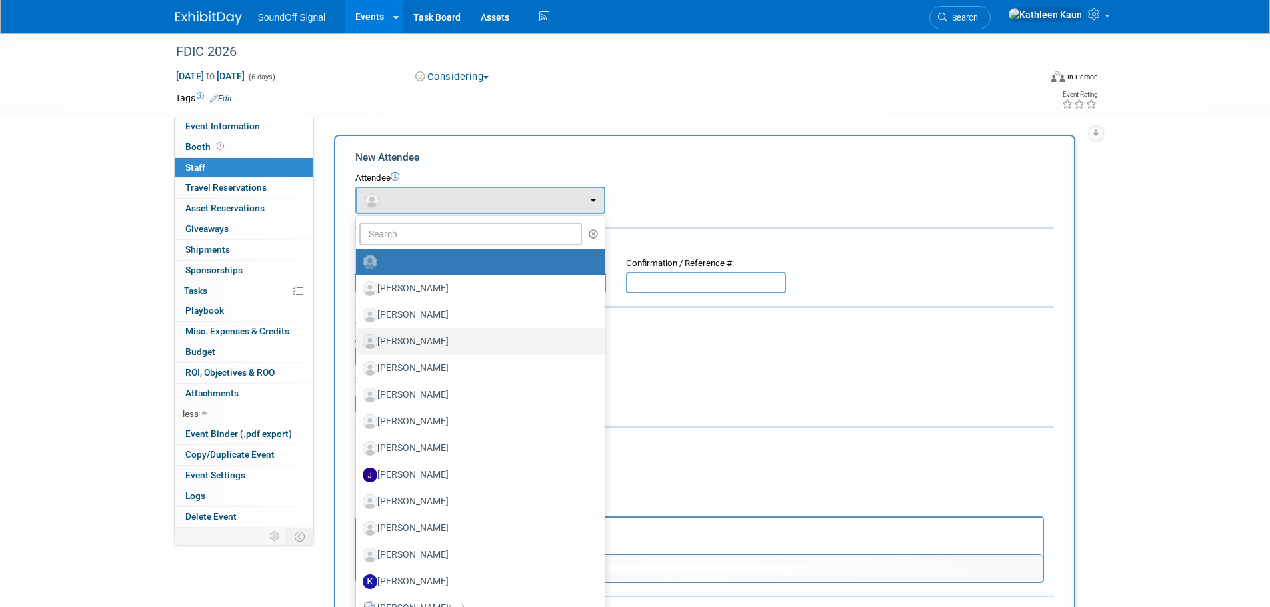
click at [421, 339] on label "[PERSON_NAME]" at bounding box center [477, 341] width 229 height 21
click at [358, 339] on input "[PERSON_NAME]" at bounding box center [353, 340] width 9 height 9
select select "8f58b0ca-25bc-4c92-892c-2b3d623db7df"
select select "300"
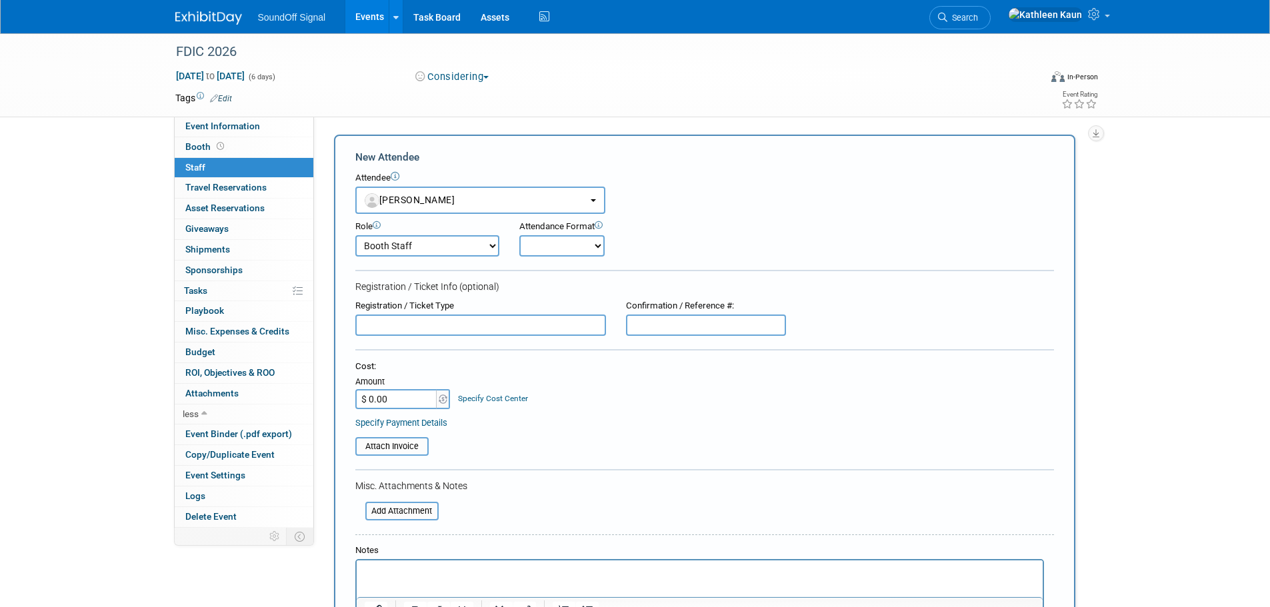
click at [570, 241] on select "Onsite Remote" at bounding box center [561, 245] width 85 height 21
select select "1"
click at [519, 235] on select "Onsite Remote" at bounding box center [561, 245] width 85 height 21
click at [434, 324] on input "text" at bounding box center [480, 325] width 251 height 21
click at [691, 325] on input "text" at bounding box center [706, 325] width 160 height 21
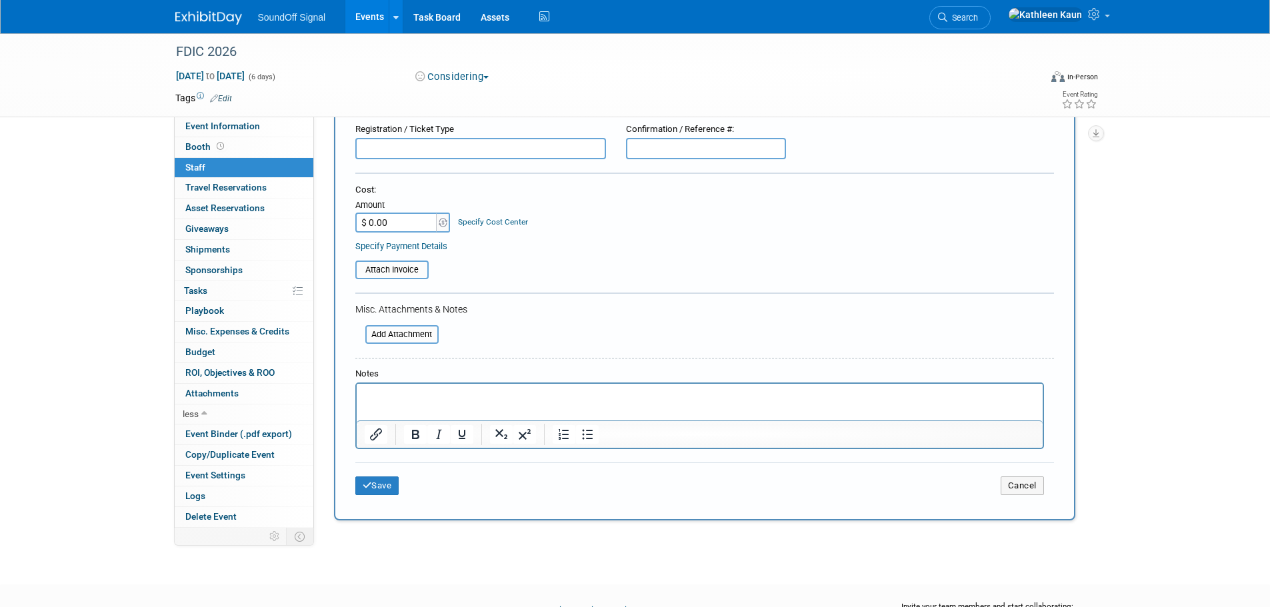
scroll to position [200, 0]
